Goal: Transaction & Acquisition: Purchase product/service

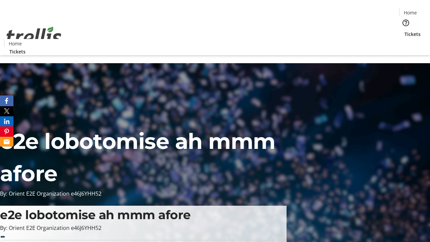
click at [404, 31] on span "Tickets" at bounding box center [412, 34] width 16 height 7
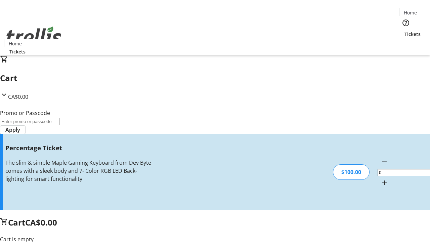
click at [380, 179] on mat-icon "Increment by one" at bounding box center [384, 183] width 8 height 8
type input "1"
type input "FOO"
